Goal: Task Accomplishment & Management: Manage account settings

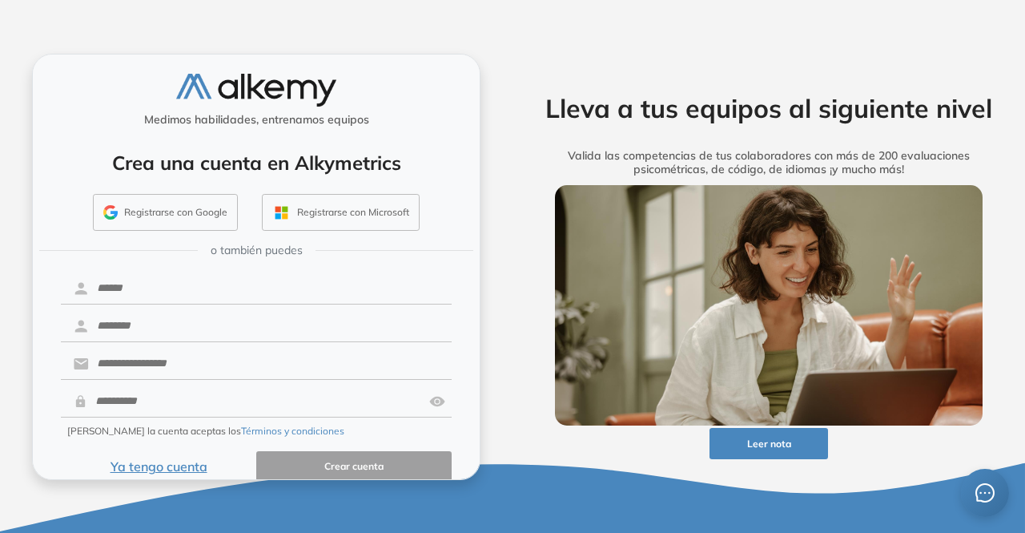
click at [161, 216] on button "Registrarse con Google" at bounding box center [165, 212] width 145 height 37
